Goal: Information Seeking & Learning: Stay updated

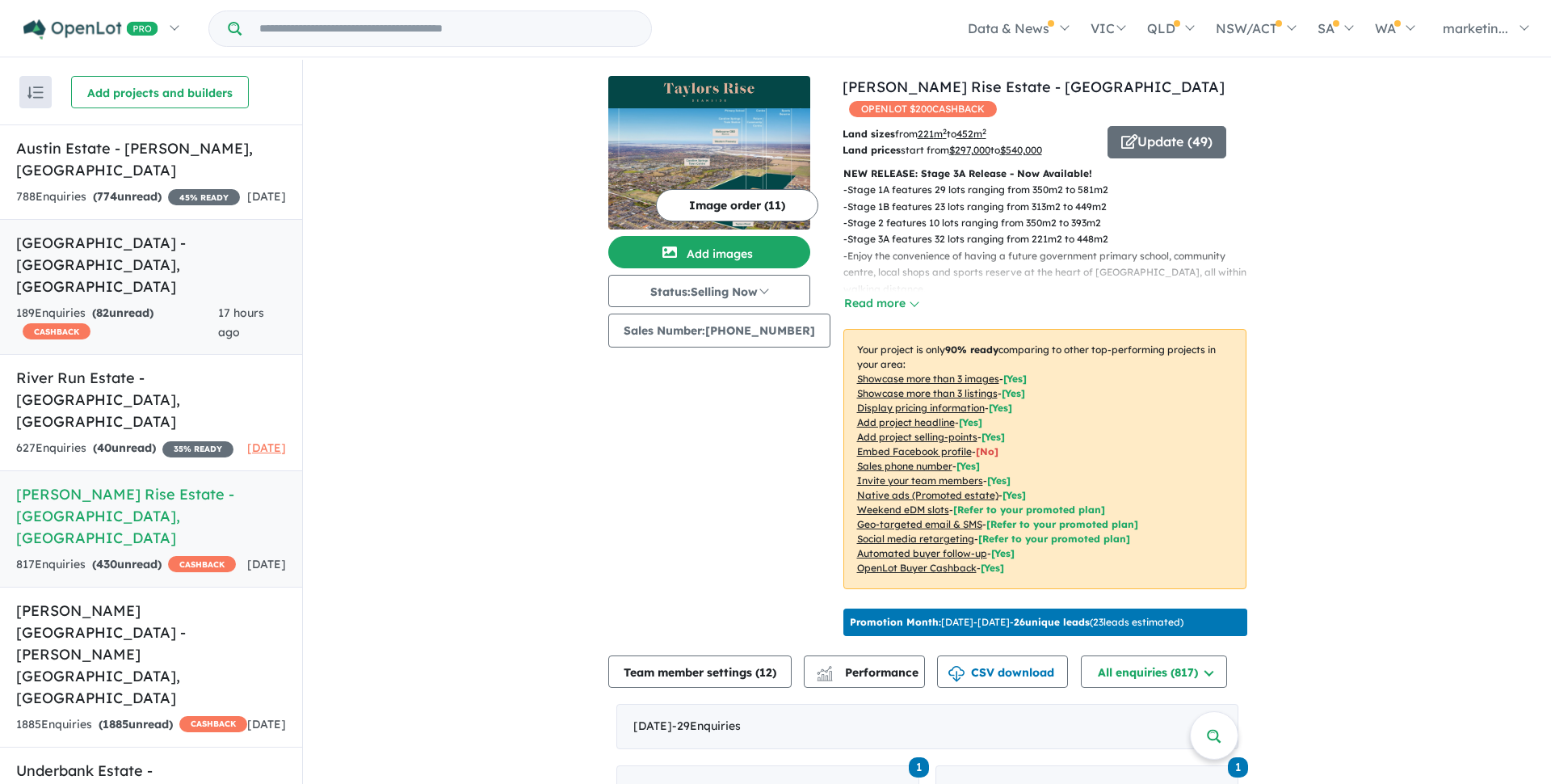
click at [139, 242] on h5 "[GEOGRAPHIC_DATA] - [GEOGRAPHIC_DATA] , [GEOGRAPHIC_DATA]" at bounding box center [151, 264] width 270 height 66
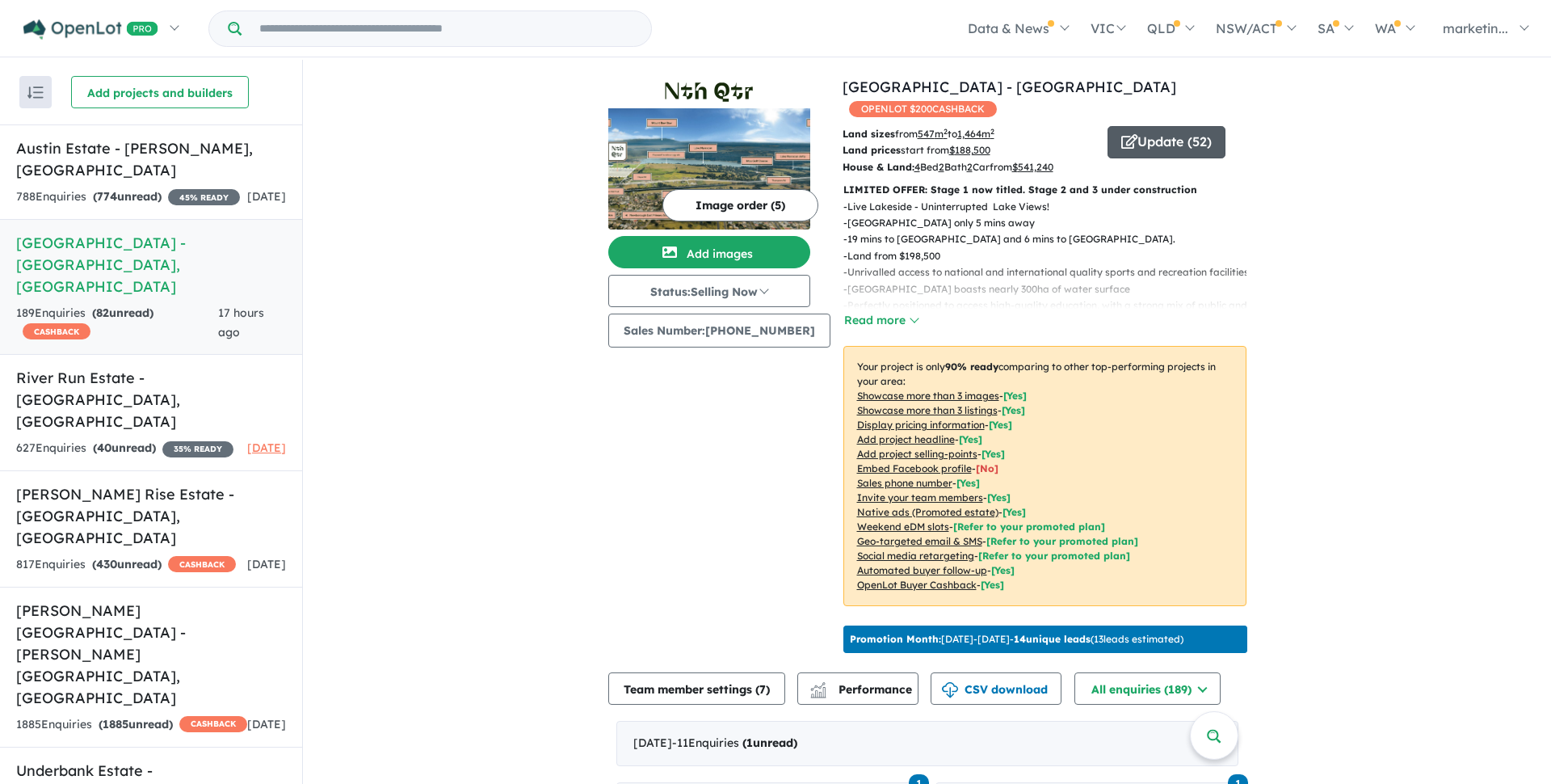
click at [1186, 126] on button "Update ( 52 )" at bounding box center [1166, 143] width 118 height 32
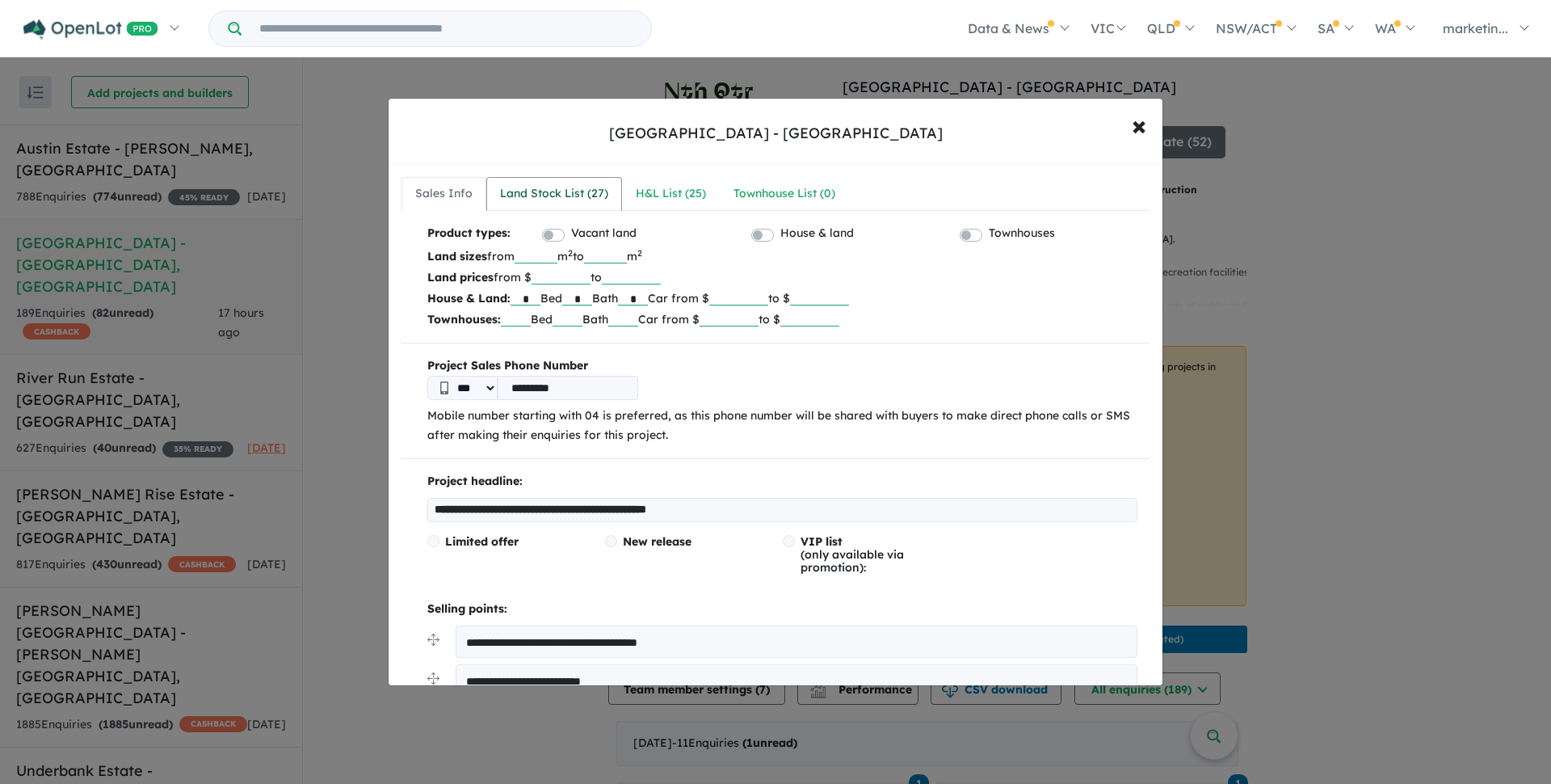
click at [530, 187] on div "Land Stock List ( 27 )" at bounding box center [554, 194] width 108 height 19
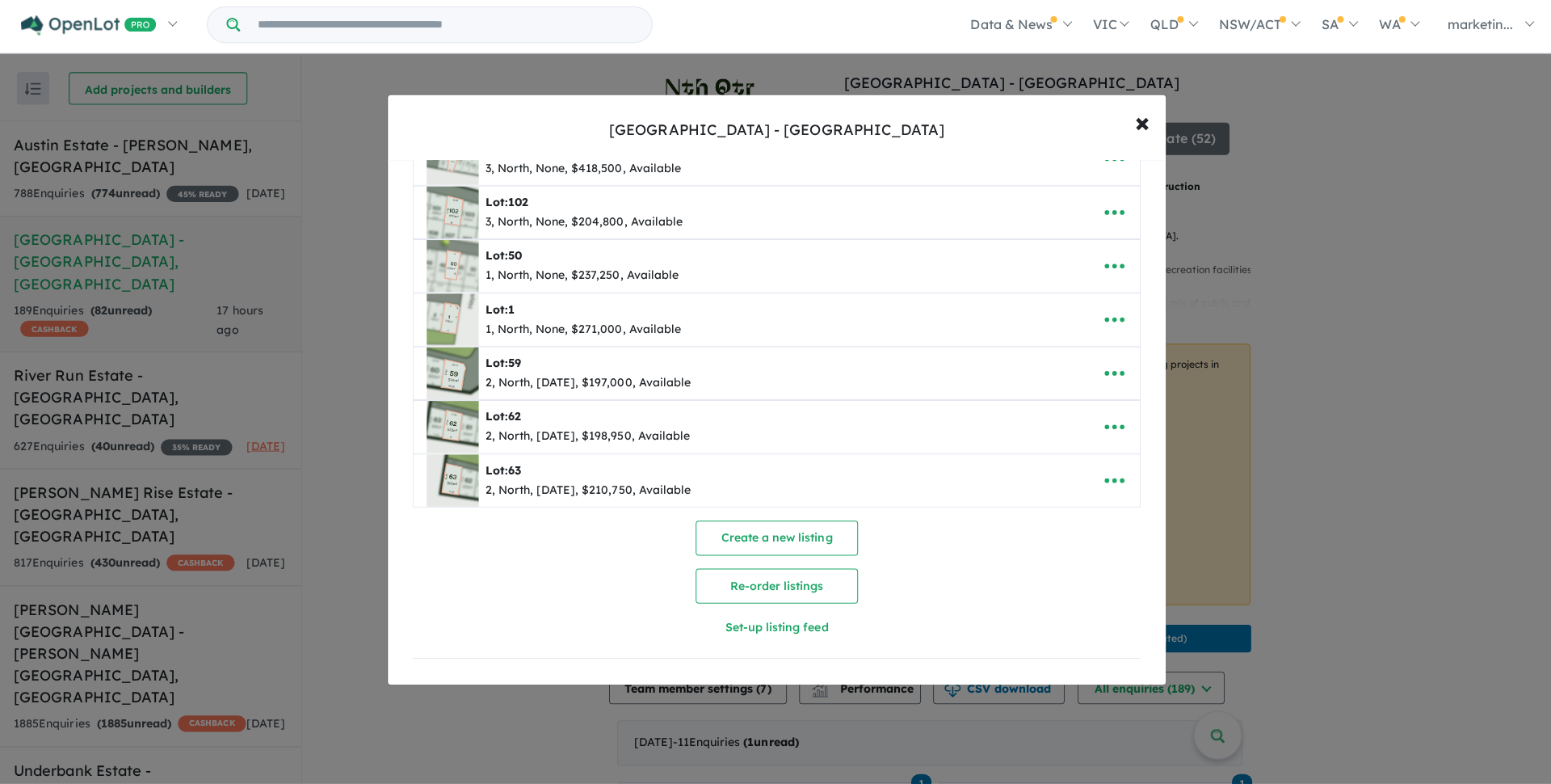
scroll to position [1155, 0]
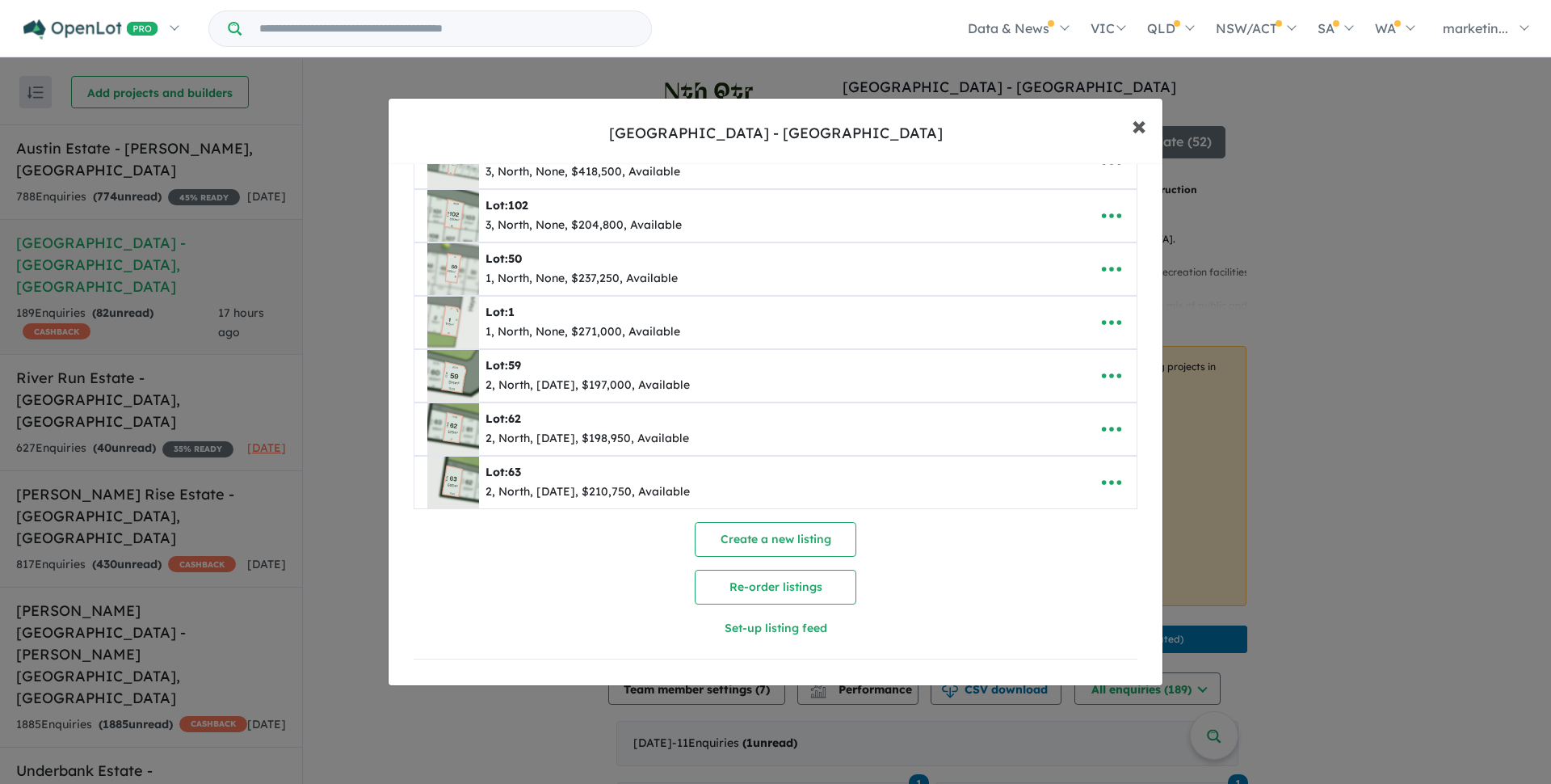
click at [1144, 119] on span "×" at bounding box center [1139, 124] width 14 height 35
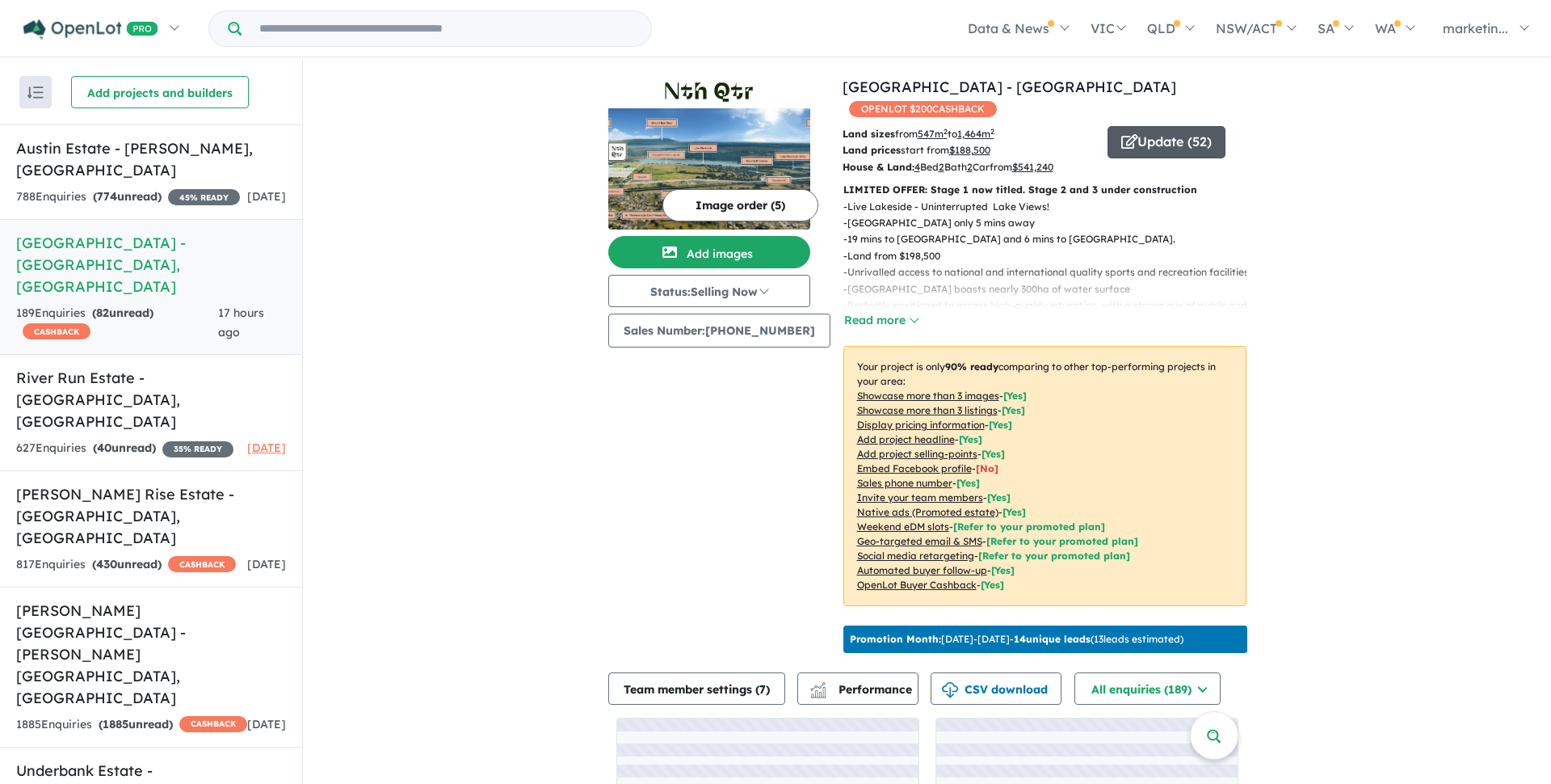
click at [1178, 126] on button "Update ( 52 )" at bounding box center [1166, 143] width 118 height 32
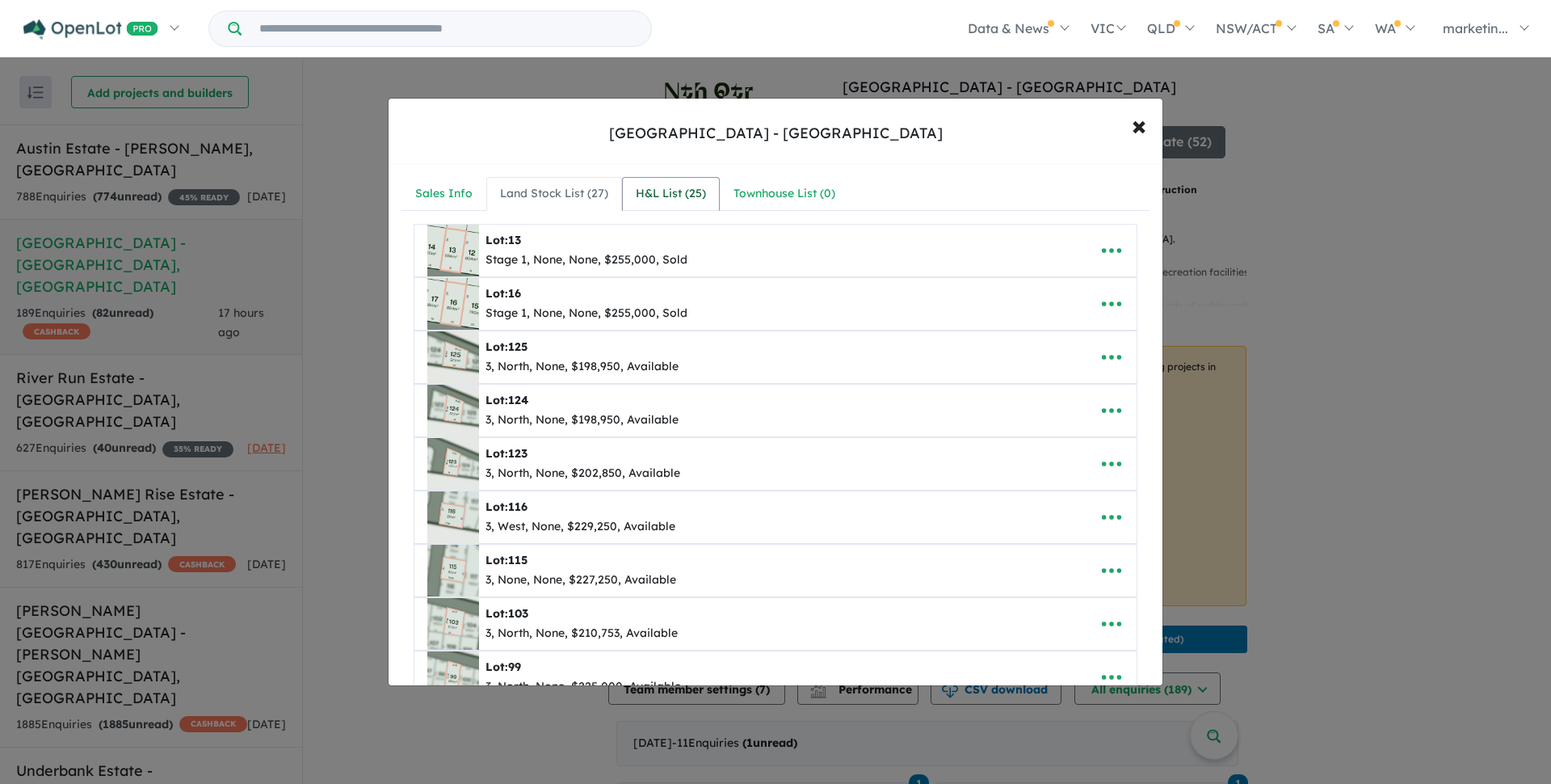
click at [679, 187] on div "H&L List ( 25 )" at bounding box center [671, 194] width 70 height 19
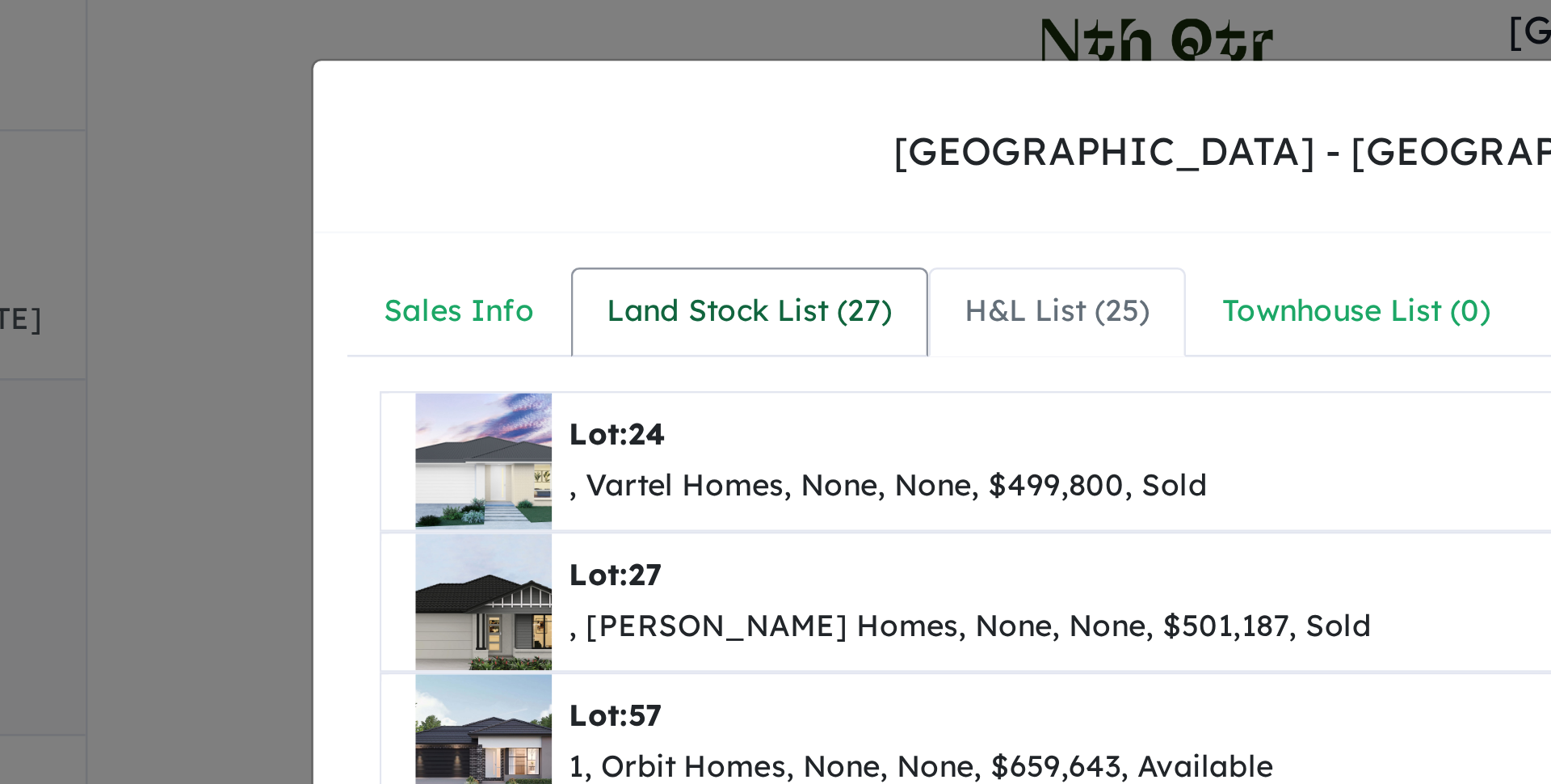
click at [555, 193] on div "Land Stock List ( 27 )" at bounding box center [554, 194] width 108 height 19
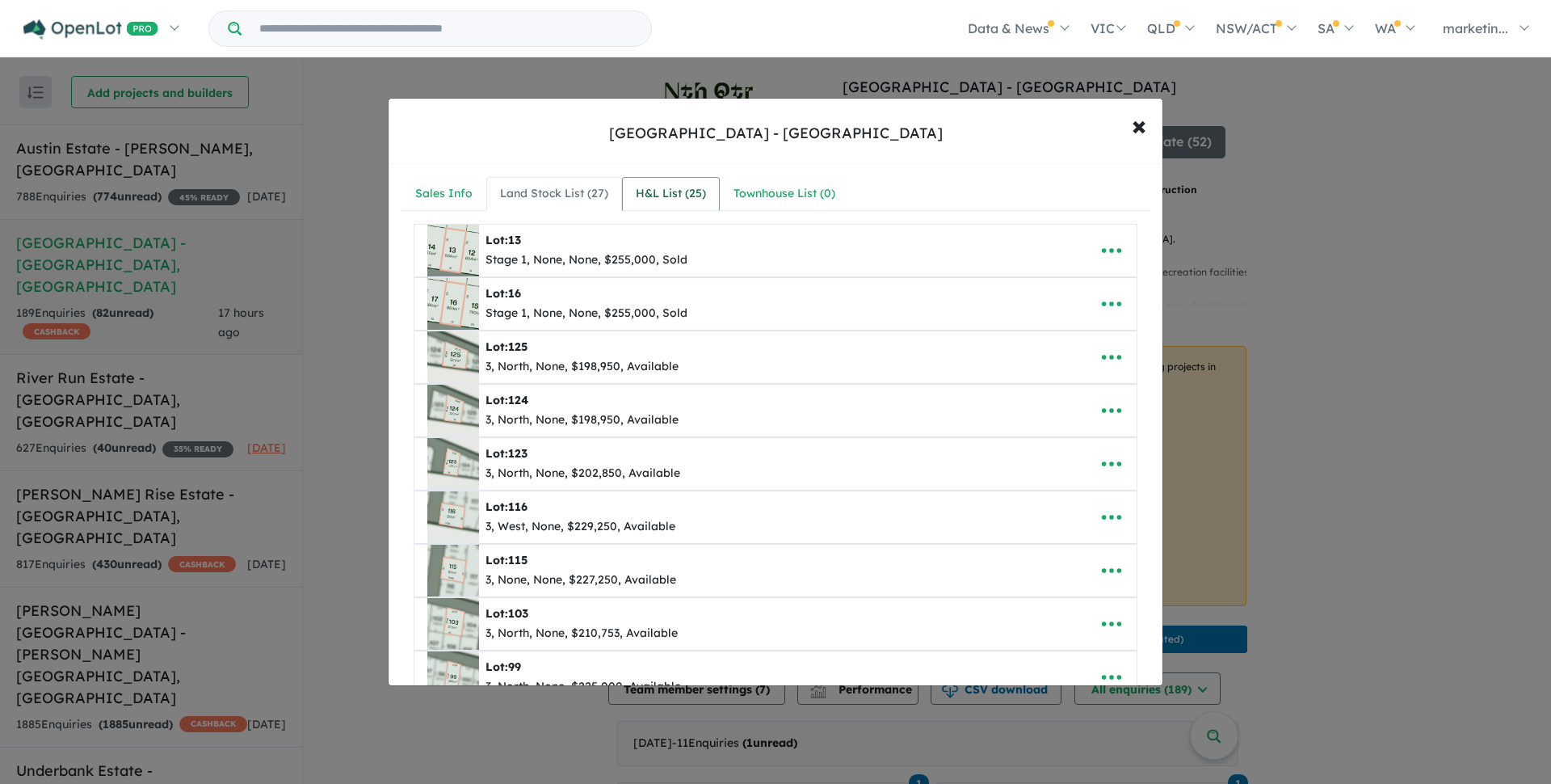
click at [660, 200] on div "H&L List ( 25 )" at bounding box center [671, 194] width 70 height 19
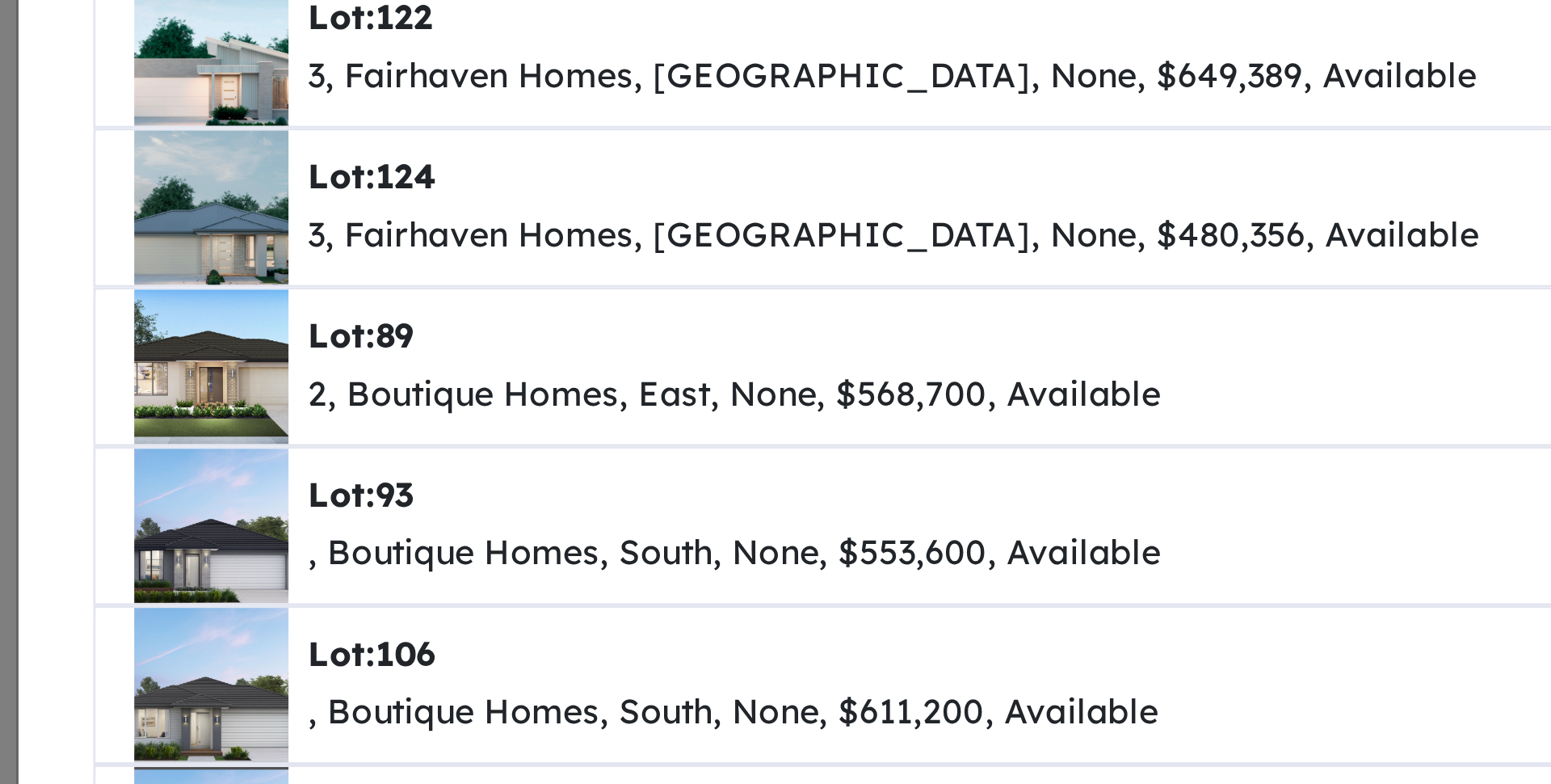
scroll to position [1047, 0]
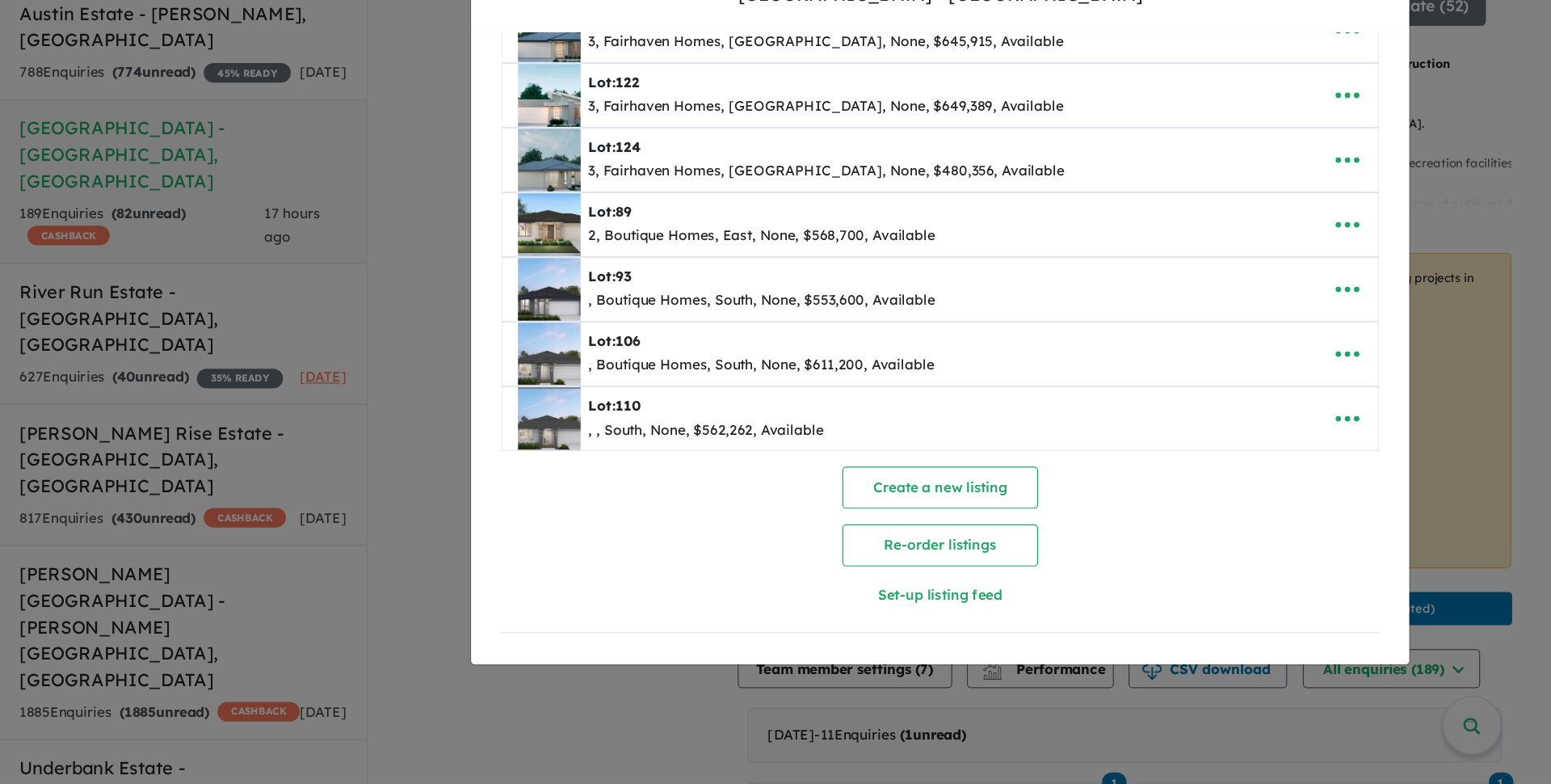
click at [192, 420] on div "**********" at bounding box center [776, 392] width 1551 height 784
